Goal: Transaction & Acquisition: Purchase product/service

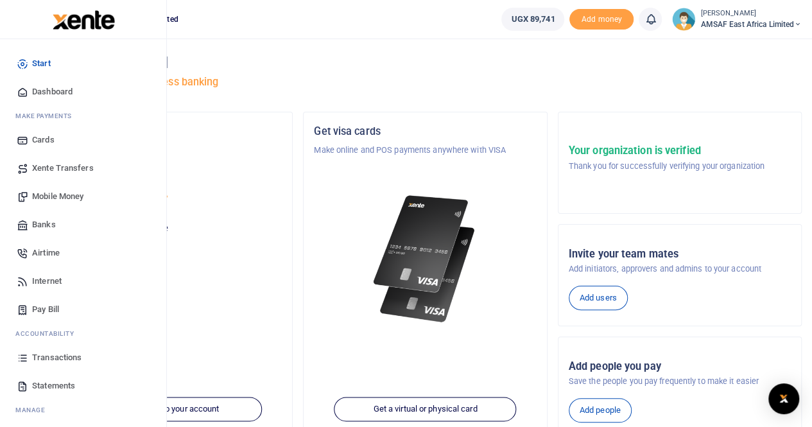
click at [53, 195] on span "Mobile Money" at bounding box center [57, 196] width 51 height 13
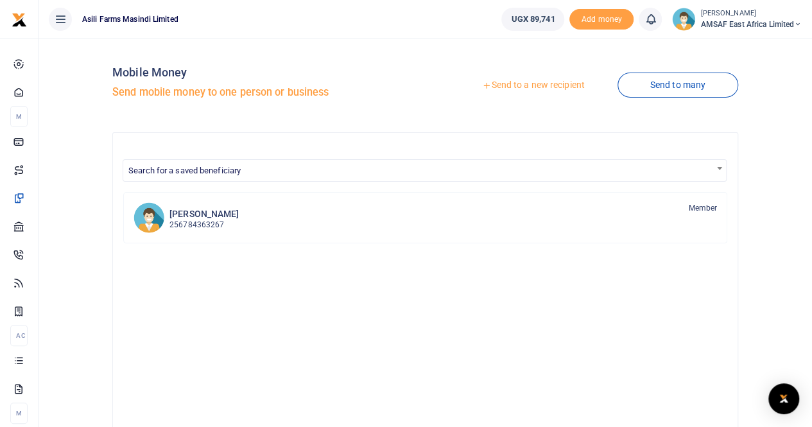
click at [535, 84] on link "Send to a new recipient" at bounding box center [533, 85] width 168 height 23
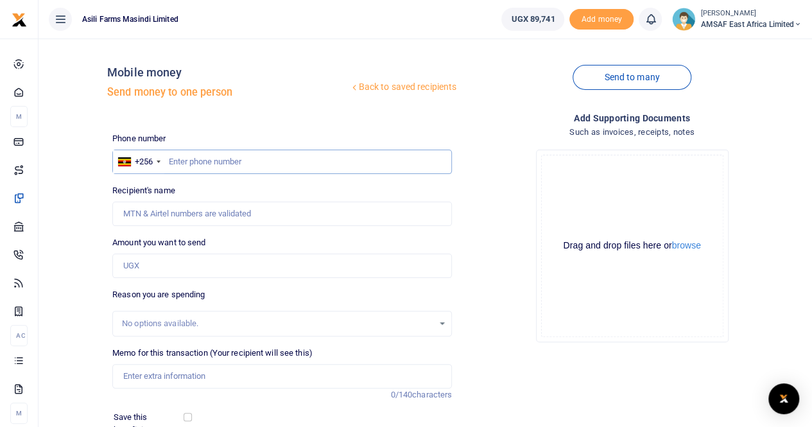
click at [207, 166] on input "text" at bounding box center [282, 162] width 340 height 24
type input "788836937"
type input "[PERSON_NAME]"
click at [223, 166] on input "788836937" at bounding box center [282, 162] width 340 height 24
type input "788836793"
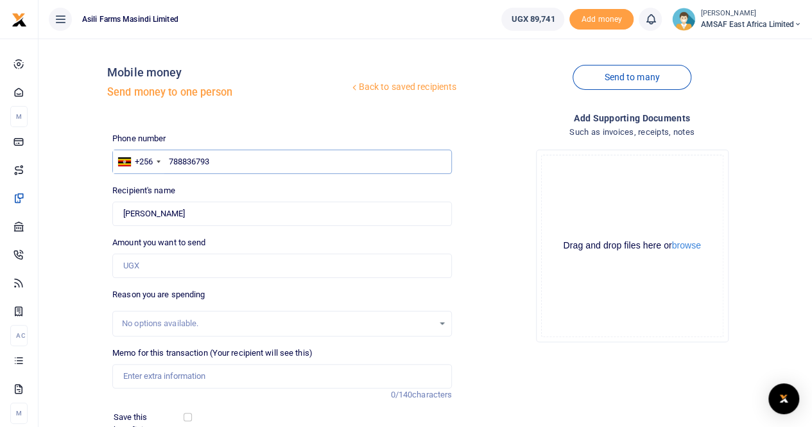
type input "[PERSON_NAME]"
type input "788836793"
click at [214, 188] on div "Recipient's name Found Name is required." at bounding box center [282, 205] width 340 height 42
